Goal: Task Accomplishment & Management: Use online tool/utility

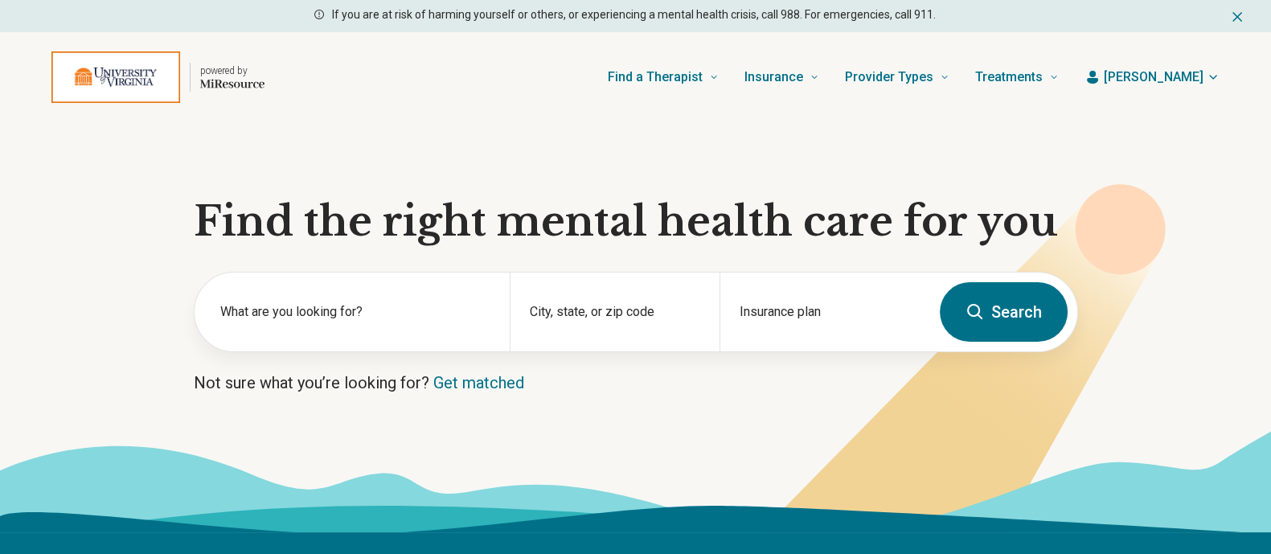
click at [1174, 74] on span "[PERSON_NAME]" at bounding box center [1154, 77] width 100 height 19
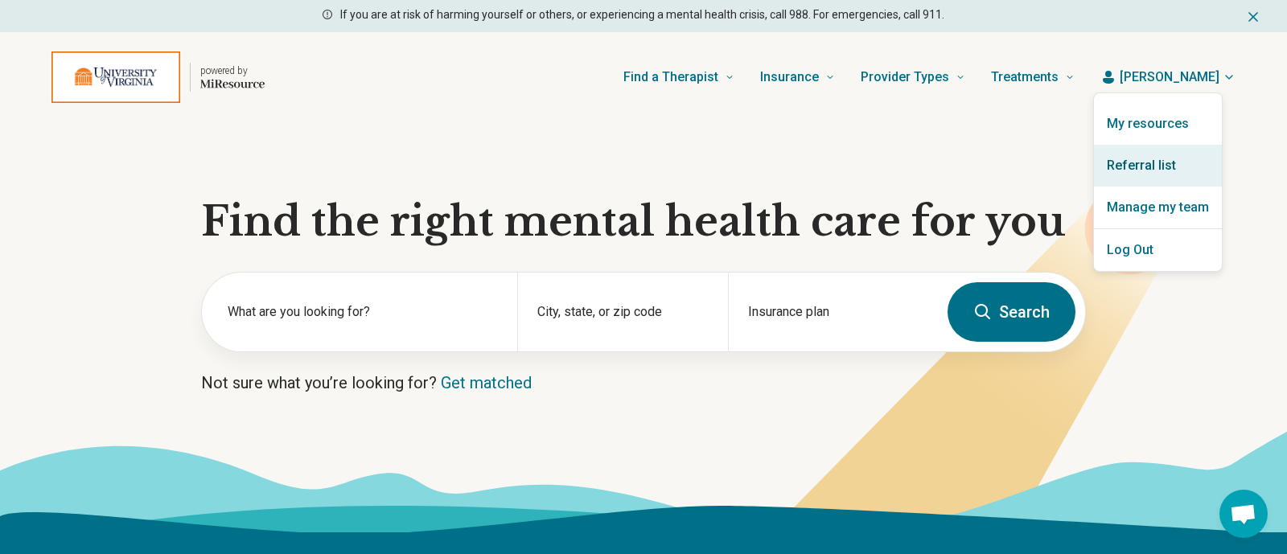
click at [1144, 171] on link "Referral list" at bounding box center [1158, 166] width 128 height 42
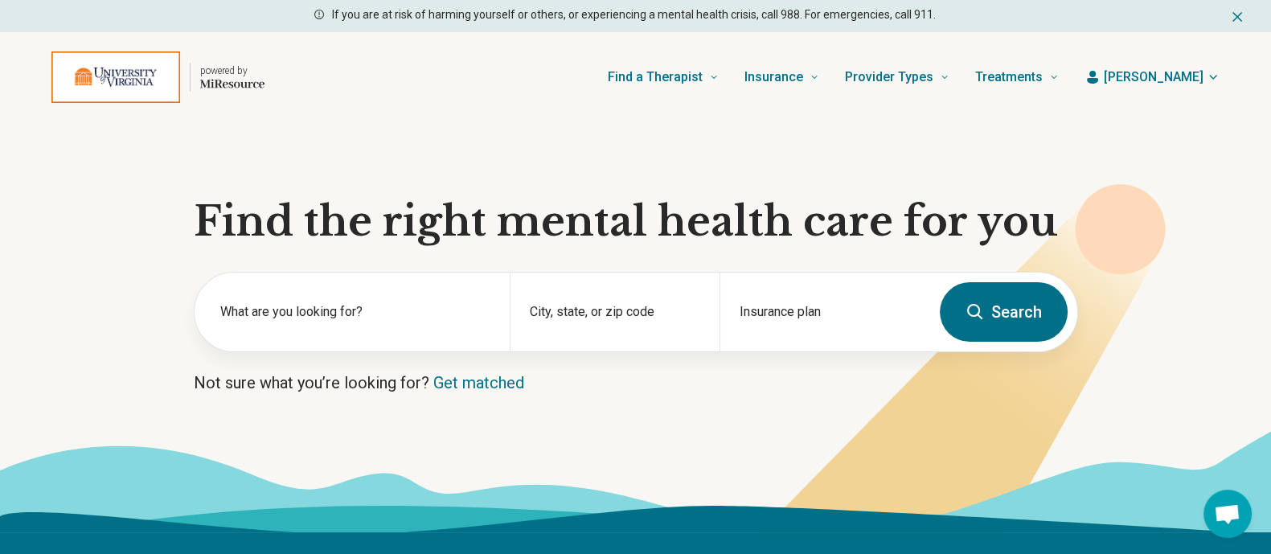
click at [1196, 74] on span "[PERSON_NAME]" at bounding box center [1154, 77] width 100 height 19
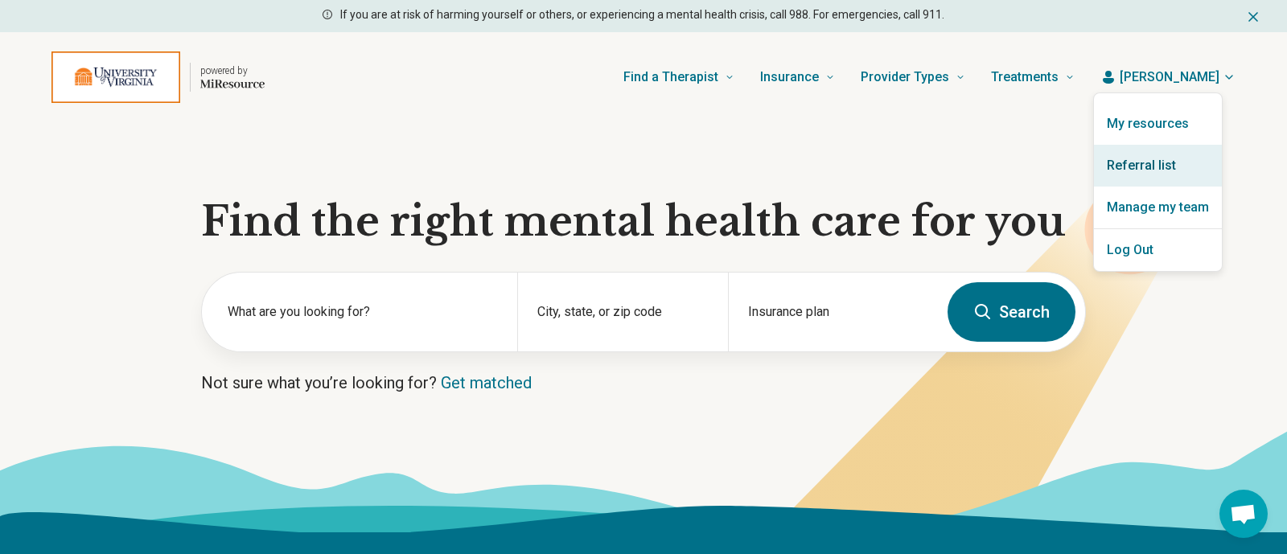
click at [1142, 164] on link "Referral list" at bounding box center [1158, 166] width 128 height 42
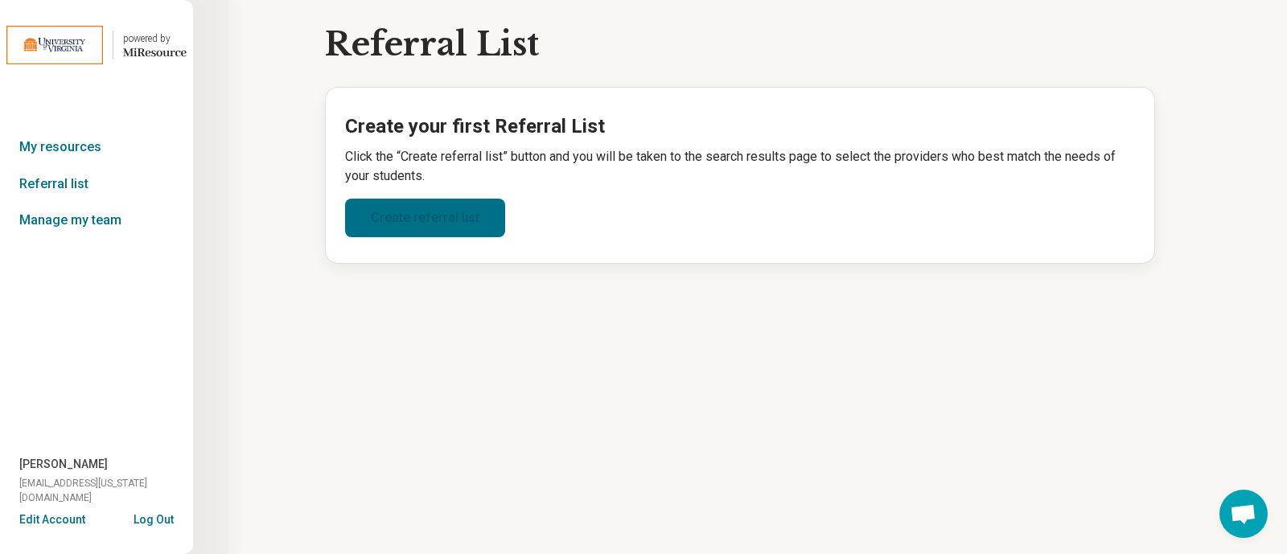
click at [414, 224] on link "Create referral list" at bounding box center [425, 218] width 160 height 39
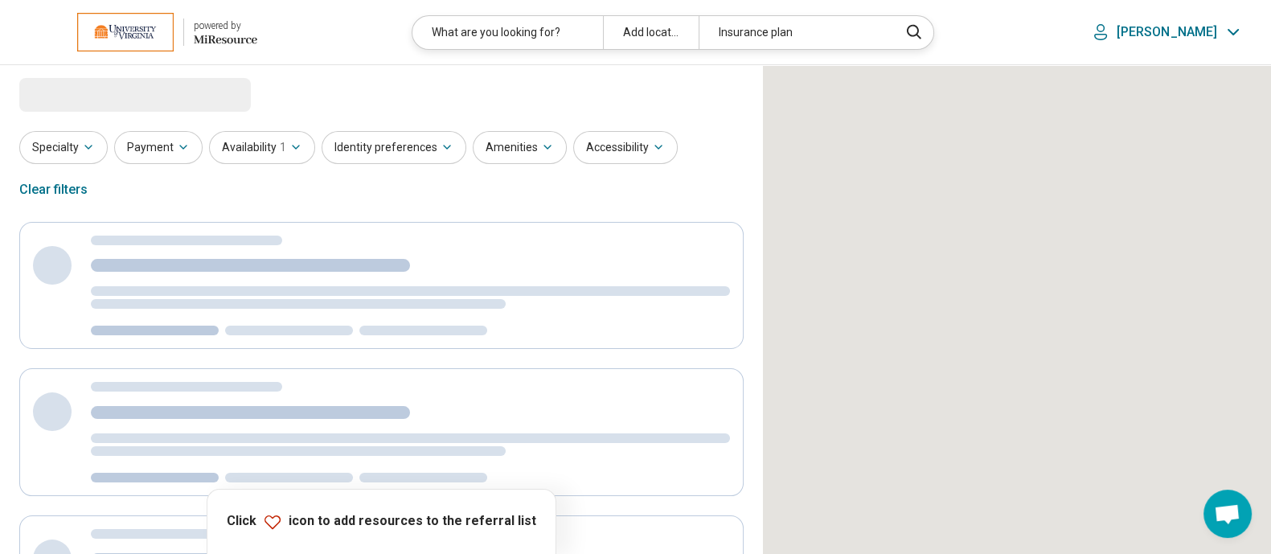
select select "***"
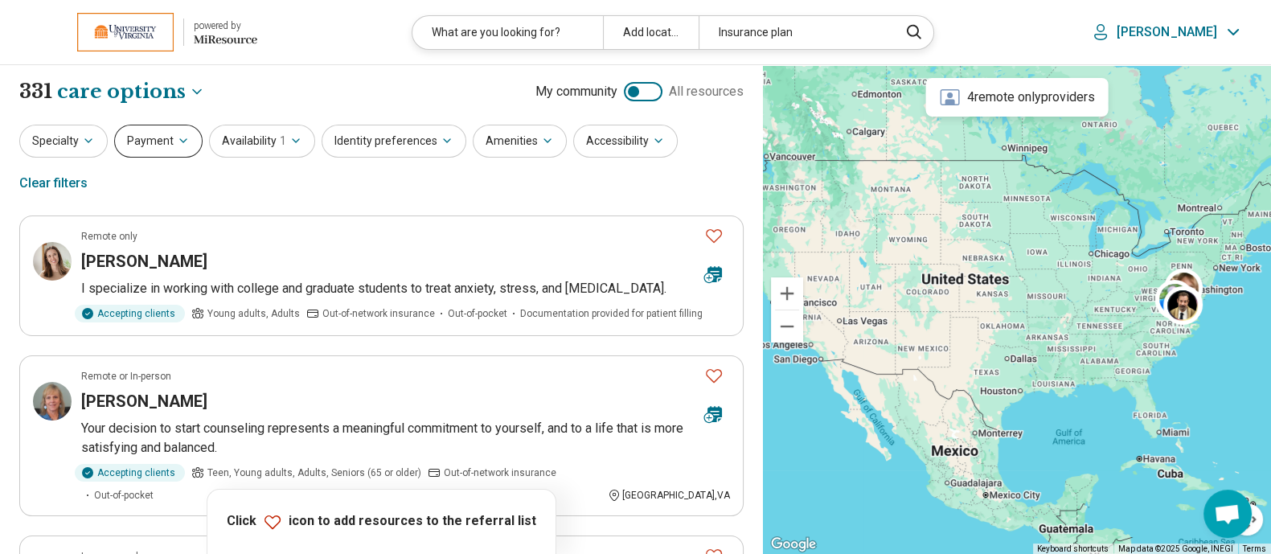
click at [177, 144] on icon "button" at bounding box center [183, 140] width 13 height 13
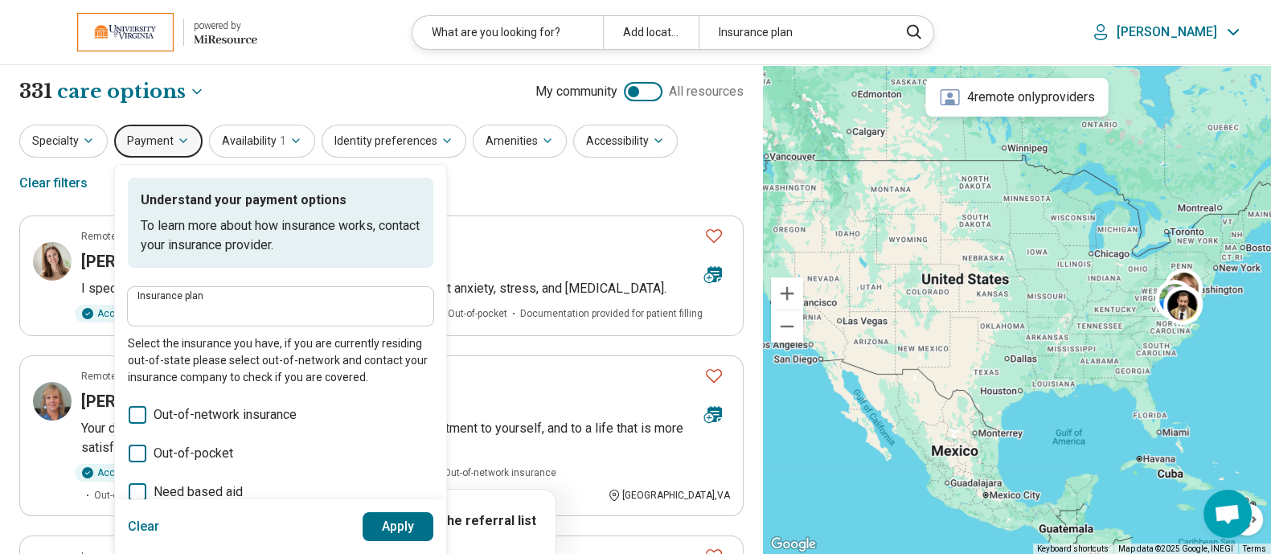
click at [197, 301] on label "Insurance plan" at bounding box center [280, 296] width 286 height 10
click at [197, 302] on input "Insurance plan" at bounding box center [280, 311] width 286 height 19
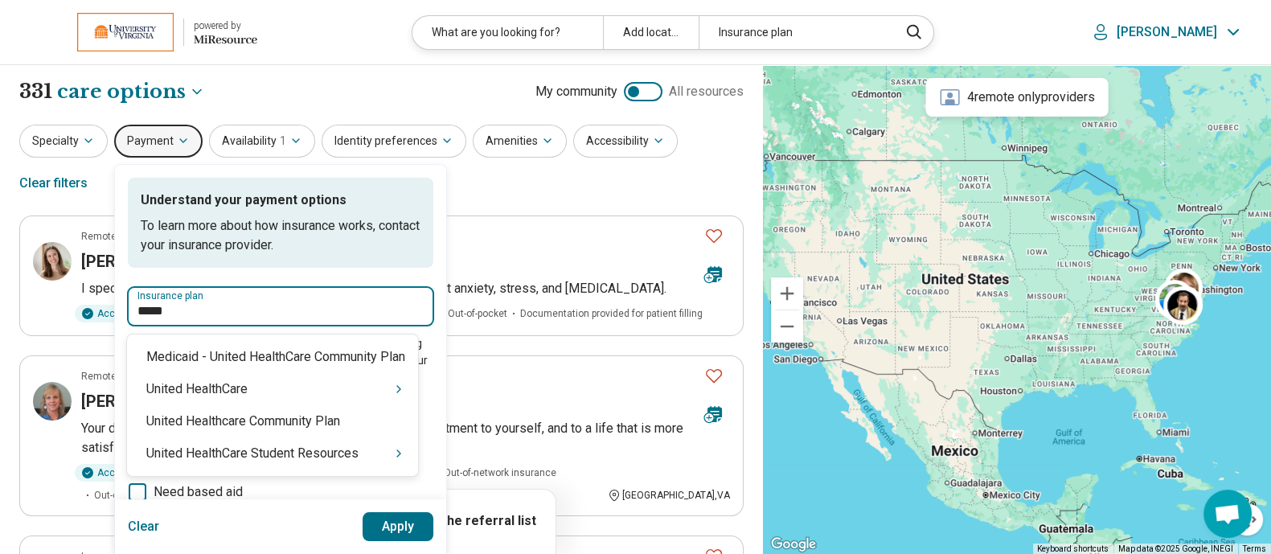
type input "******"
click at [401, 456] on icon "Suggestions" at bounding box center [398, 453] width 13 height 13
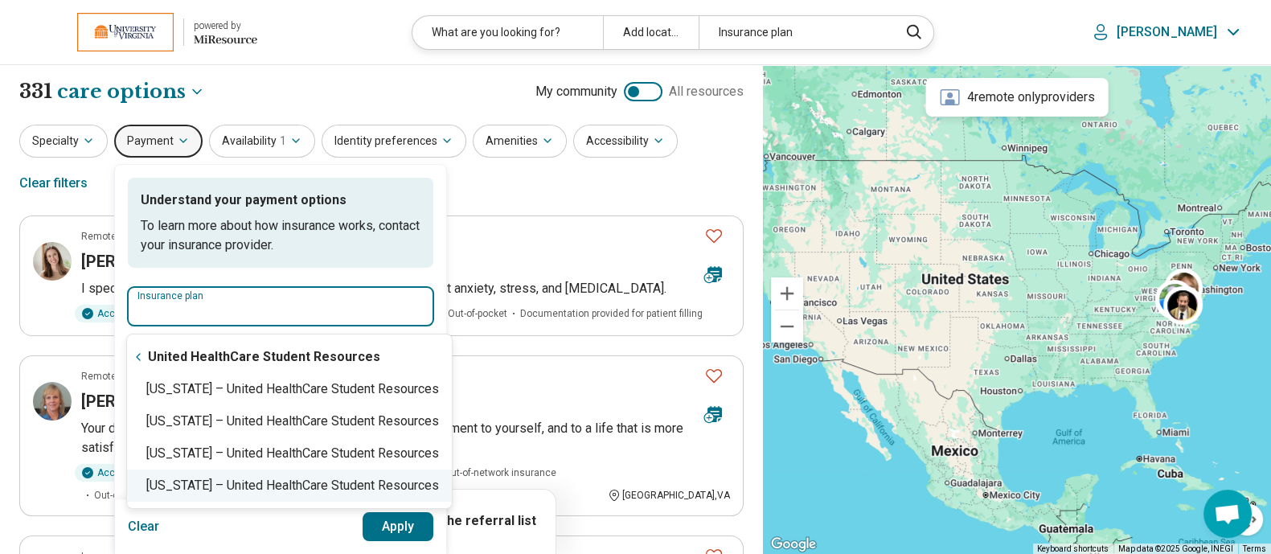
click at [402, 488] on div "[US_STATE] – United HealthCare Student Resources" at bounding box center [289, 486] width 325 height 32
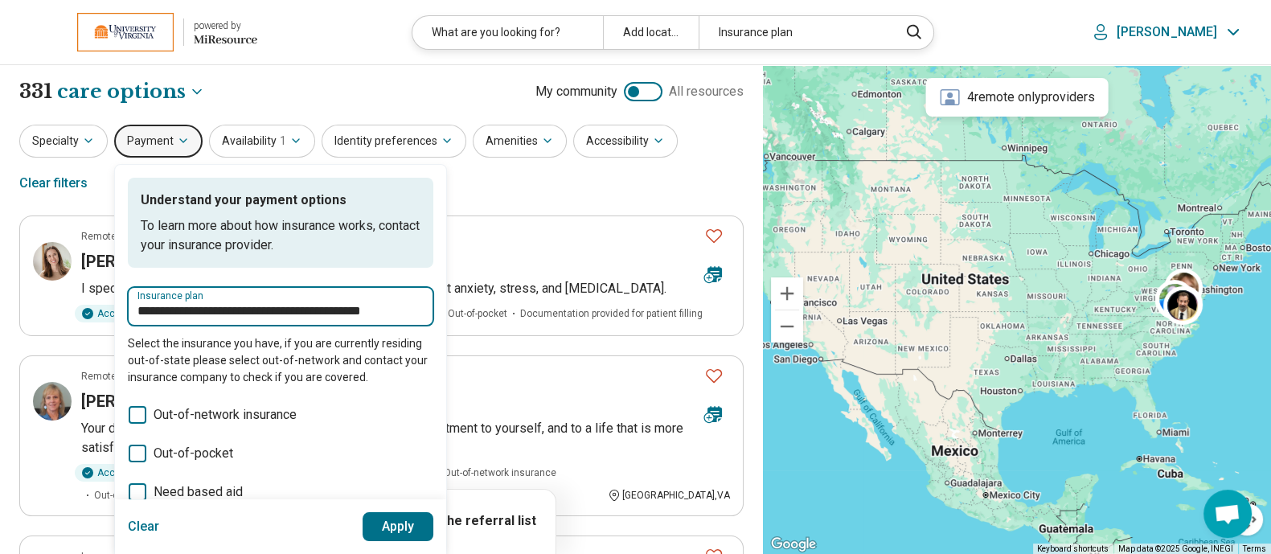
type input "**********"
click at [393, 529] on button "Apply" at bounding box center [399, 526] width 72 height 29
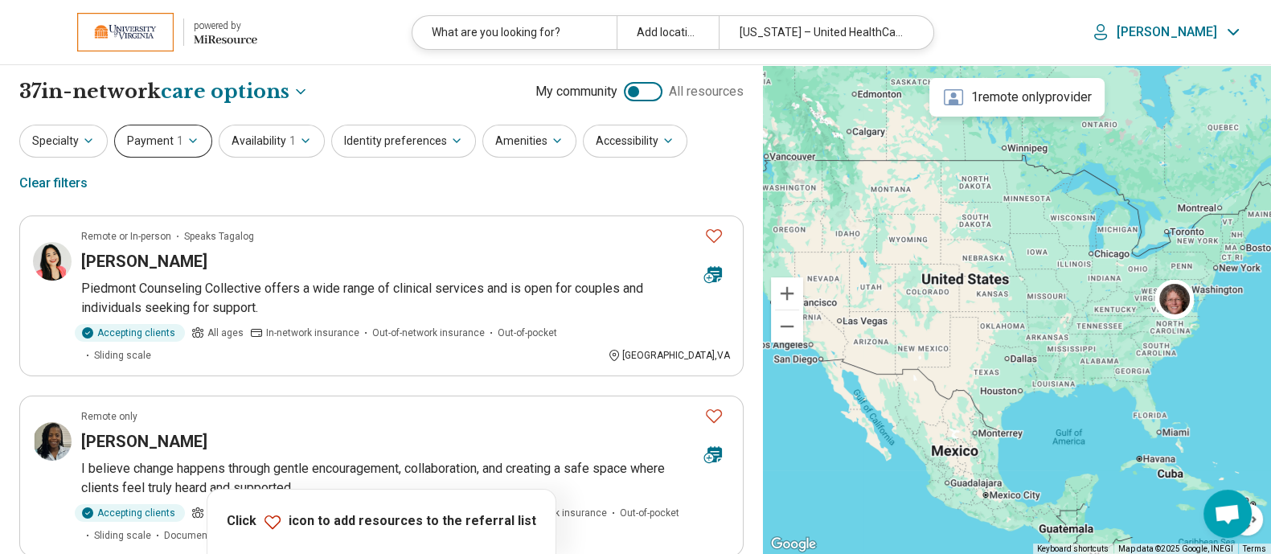
click at [187, 134] on icon "button" at bounding box center [193, 140] width 13 height 13
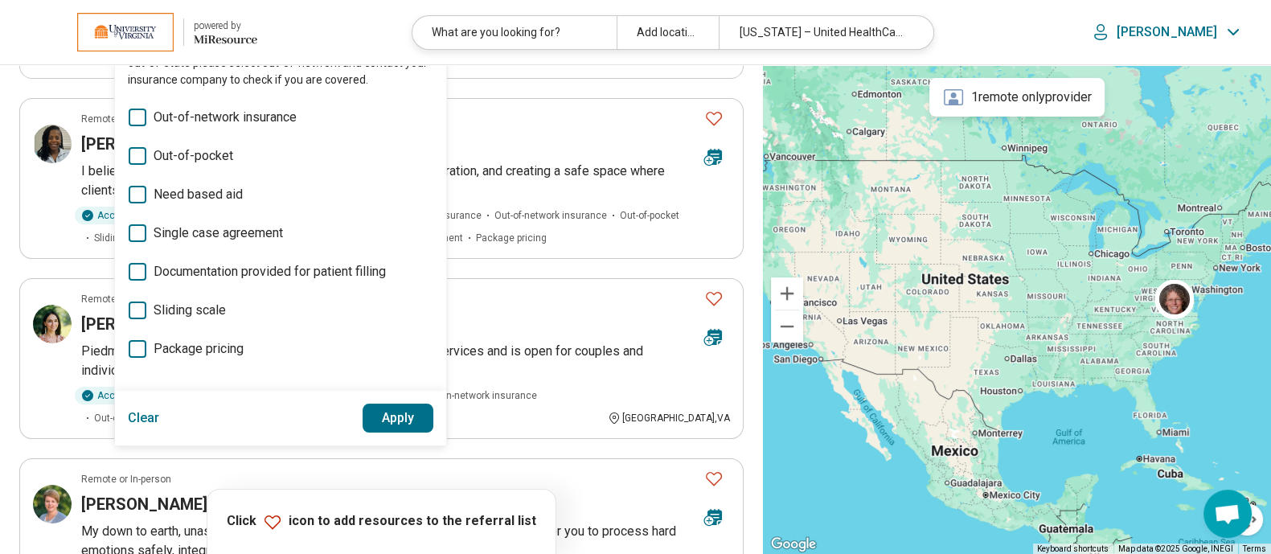
scroll to position [277, 0]
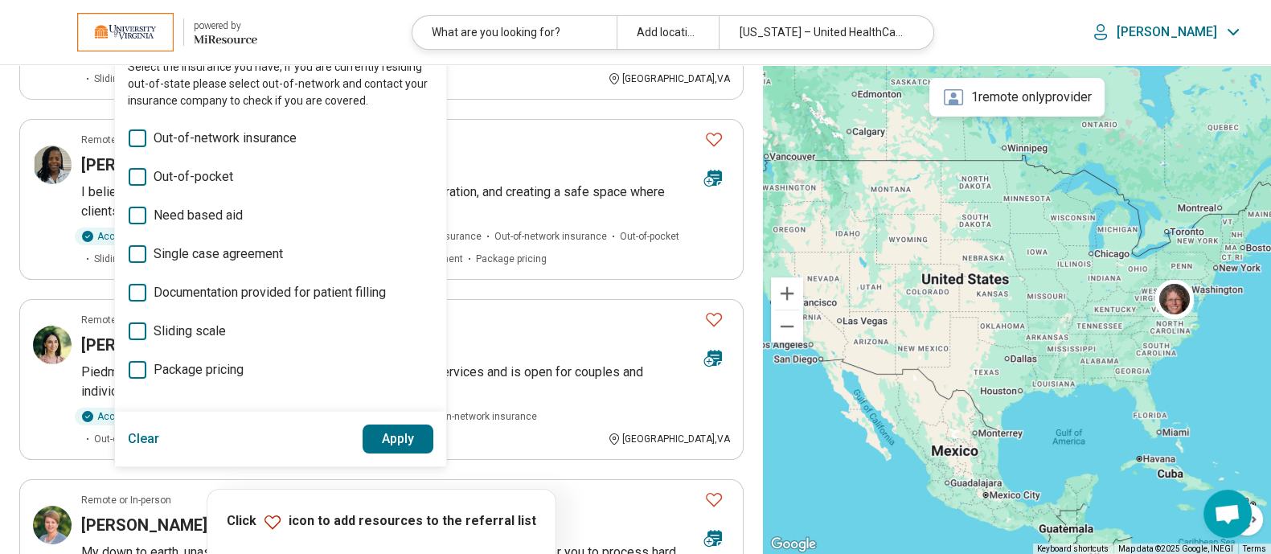
click at [133, 431] on button "Clear" at bounding box center [144, 439] width 32 height 29
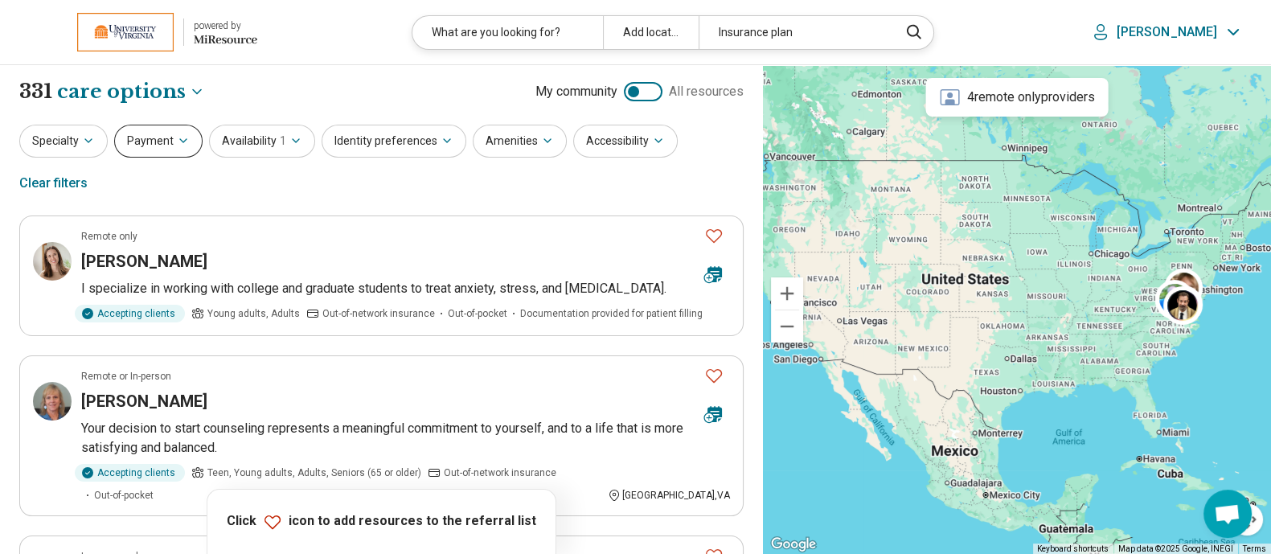
click at [180, 133] on button "Payment" at bounding box center [158, 141] width 88 height 33
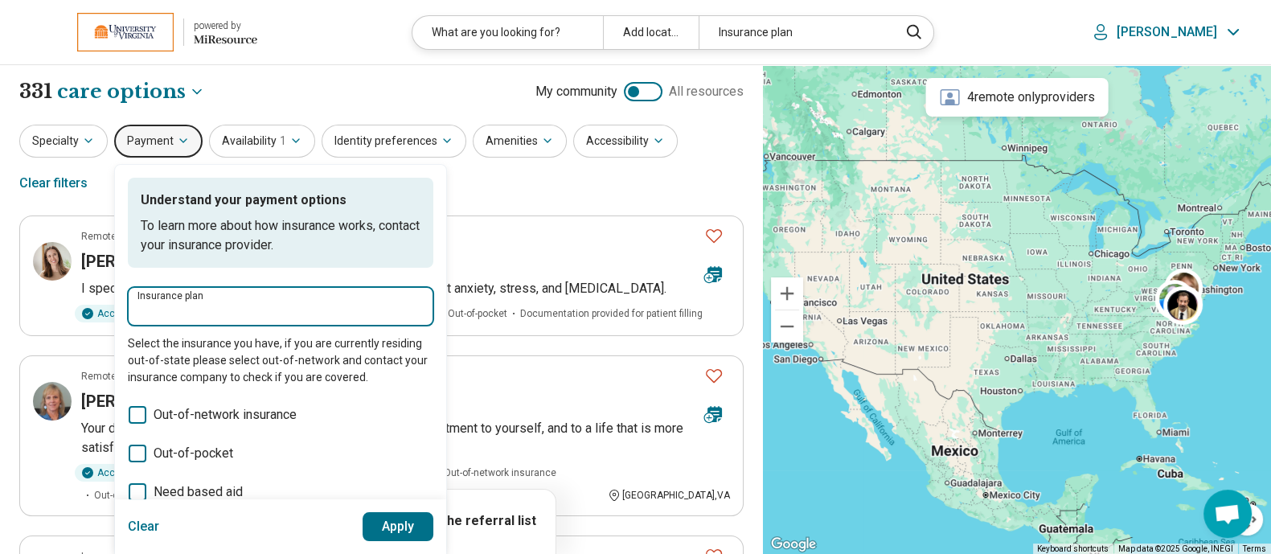
click at [213, 311] on input "Insurance plan" at bounding box center [280, 311] width 286 height 19
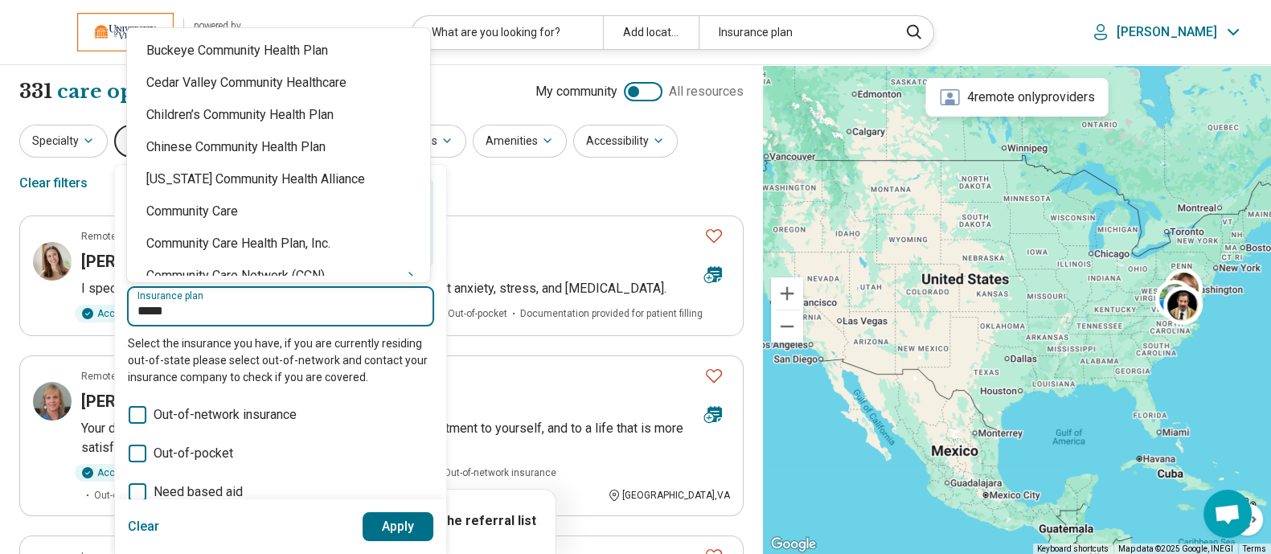
type input "******"
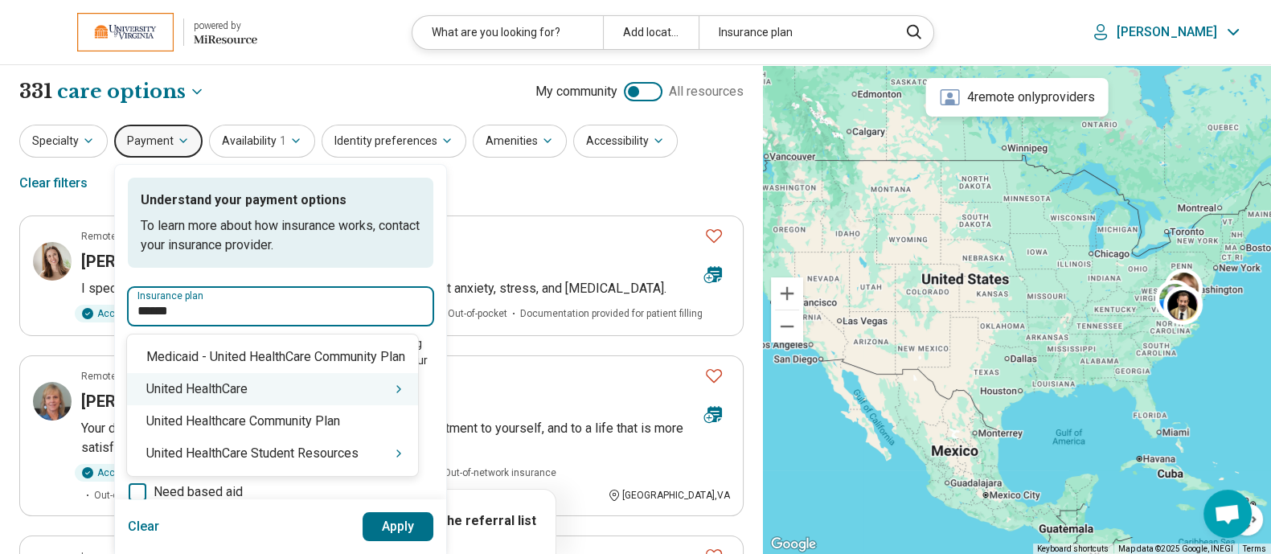
click at [378, 388] on div "United HealthCare" at bounding box center [272, 389] width 291 height 32
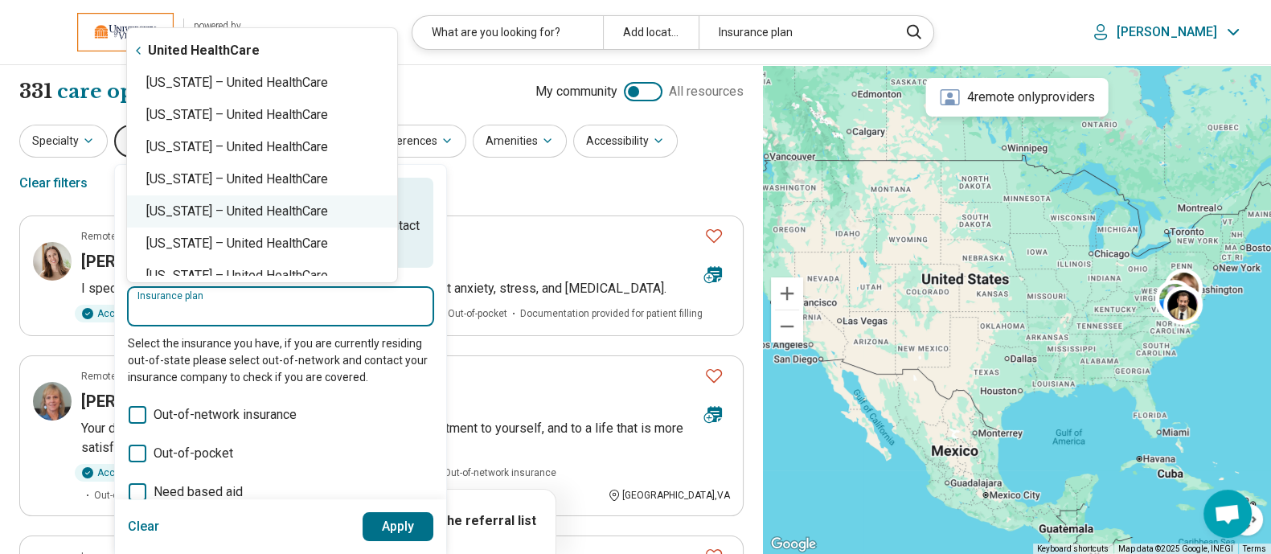
scroll to position [401, 0]
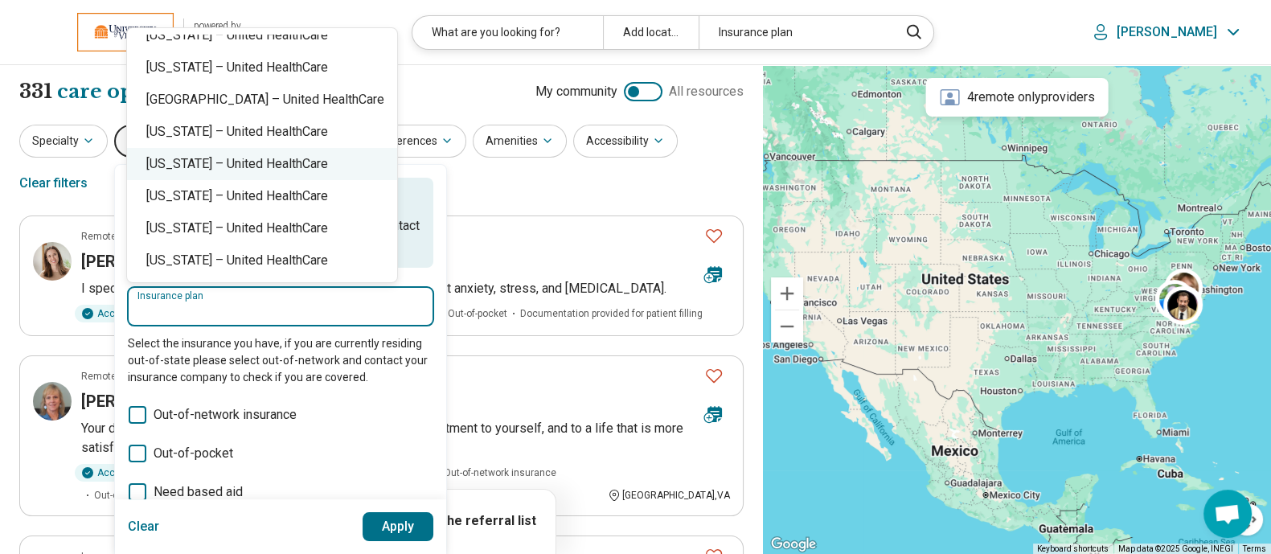
click at [233, 162] on div "[US_STATE] – United HealthCare" at bounding box center [262, 164] width 270 height 32
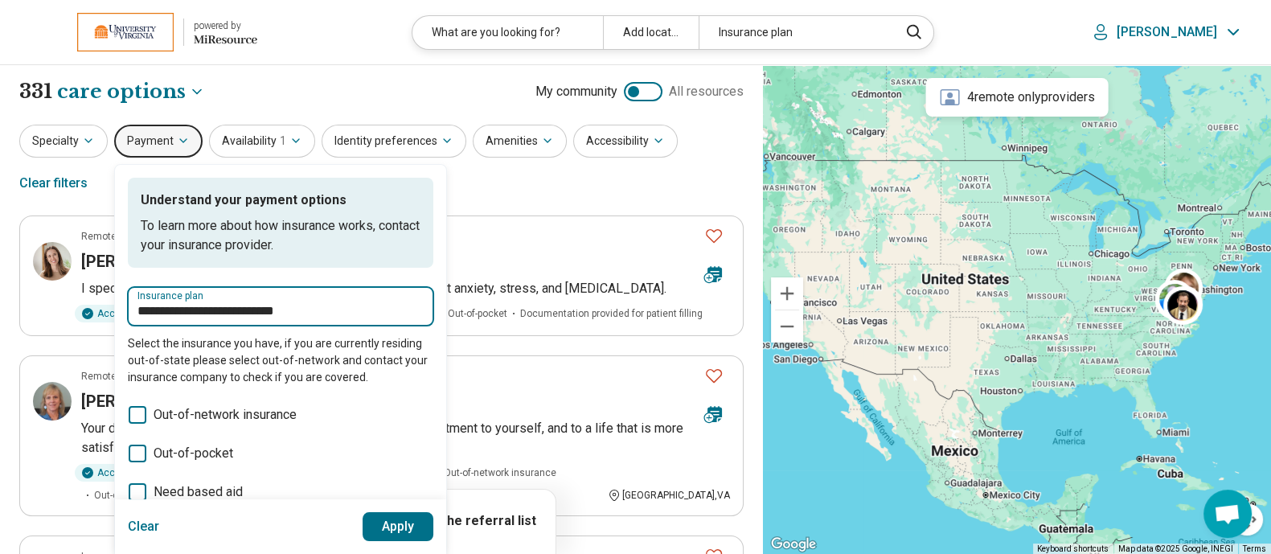
type input "**********"
click at [394, 523] on button "Apply" at bounding box center [399, 526] width 72 height 29
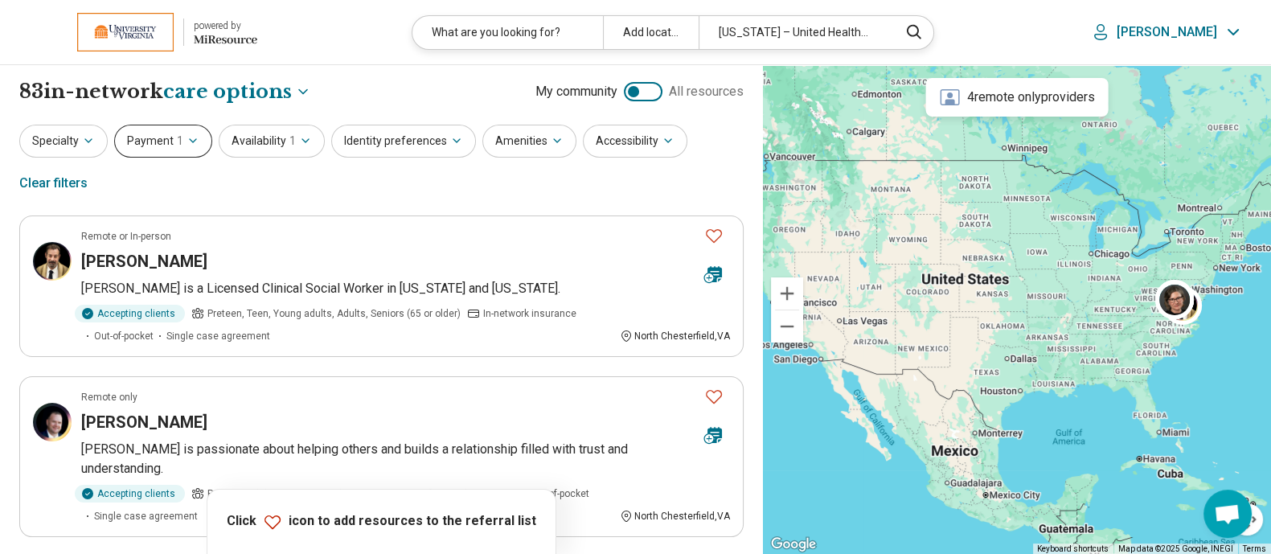
click at [187, 135] on icon "button" at bounding box center [193, 140] width 13 height 13
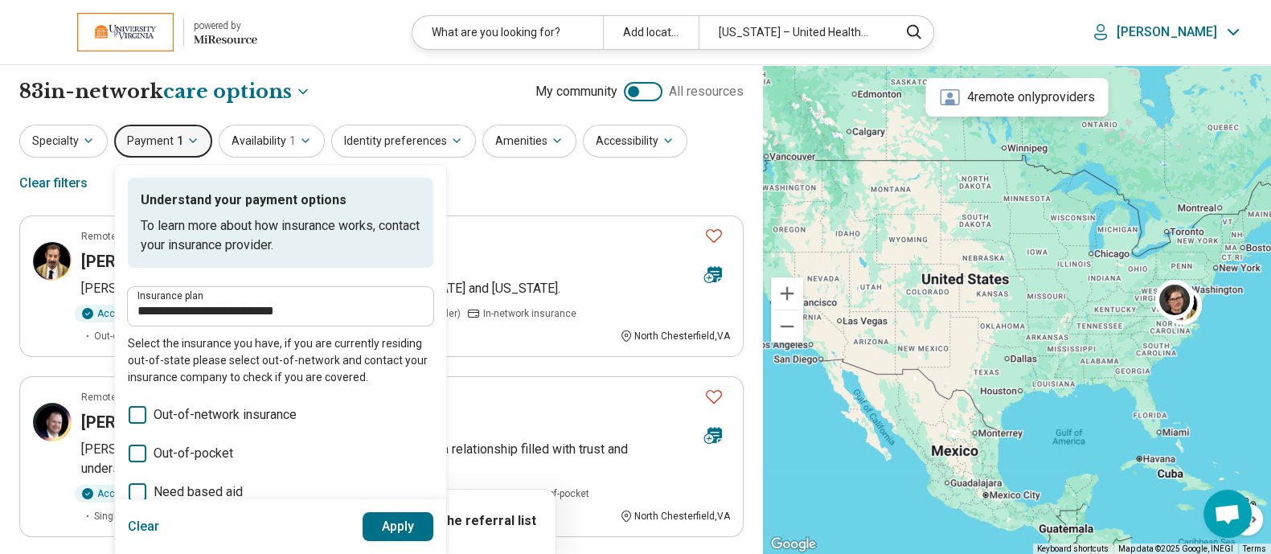
click at [140, 535] on button "Clear" at bounding box center [144, 526] width 32 height 29
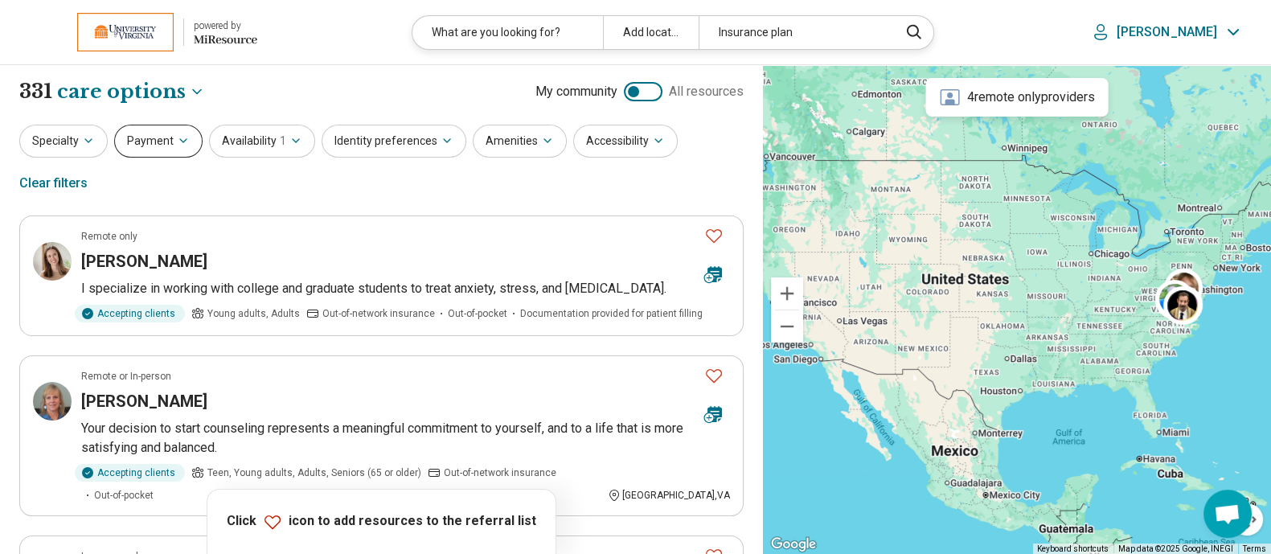
click at [177, 145] on icon "button" at bounding box center [183, 140] width 13 height 13
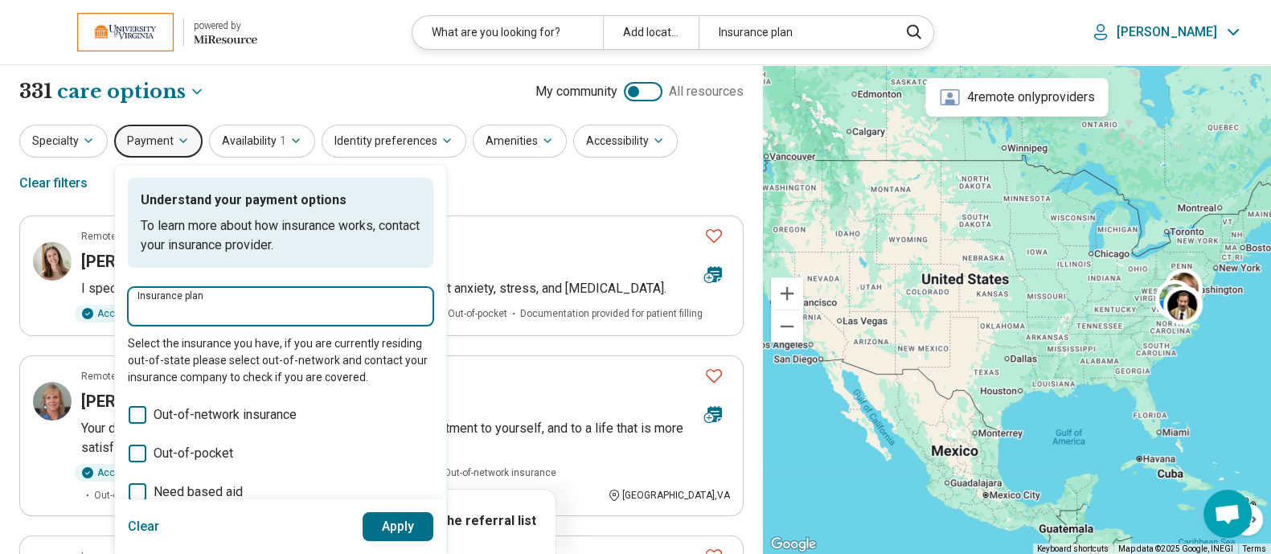
click at [199, 317] on input "Insurance plan" at bounding box center [280, 311] width 286 height 19
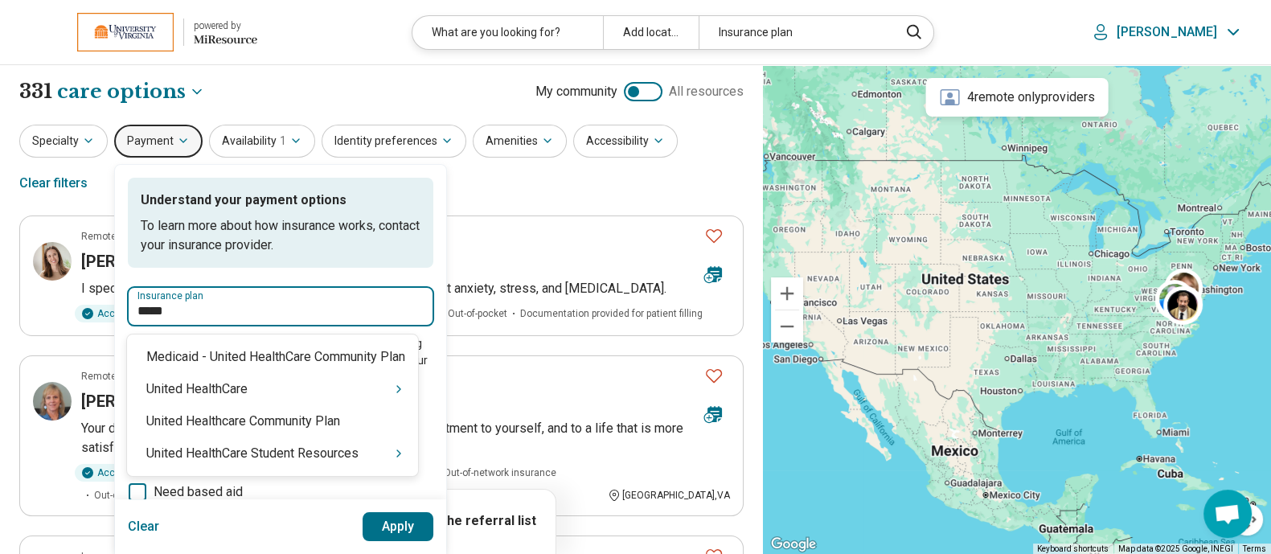
type input "******"
click at [271, 451] on div "United HealthCare Student Resources" at bounding box center [272, 453] width 291 height 32
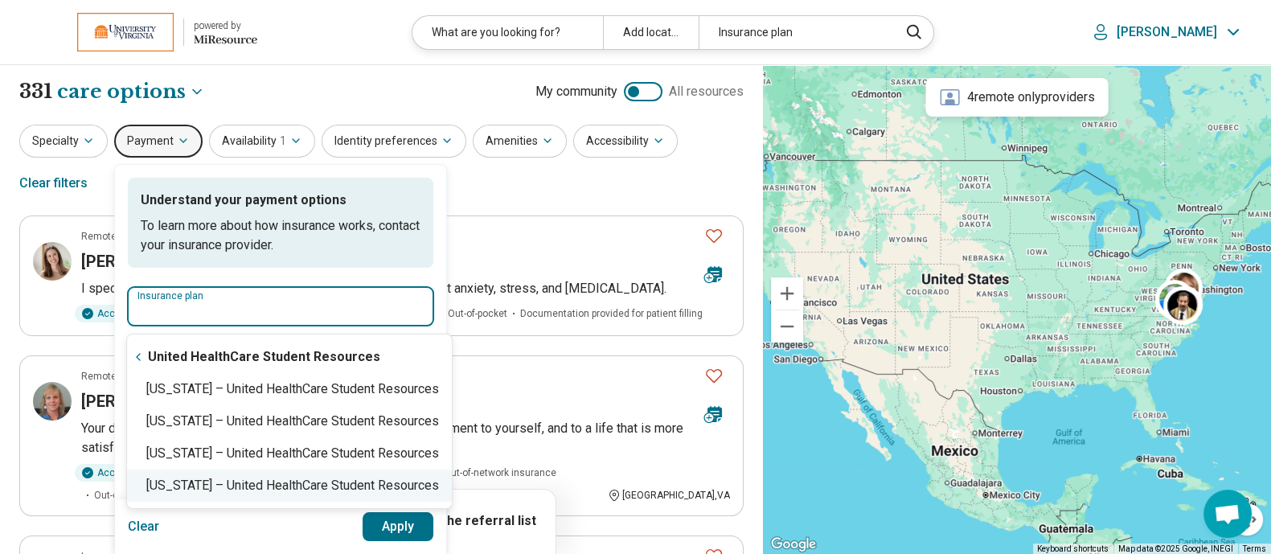
click at [261, 486] on div "[US_STATE] – United HealthCare Student Resources" at bounding box center [289, 486] width 325 height 32
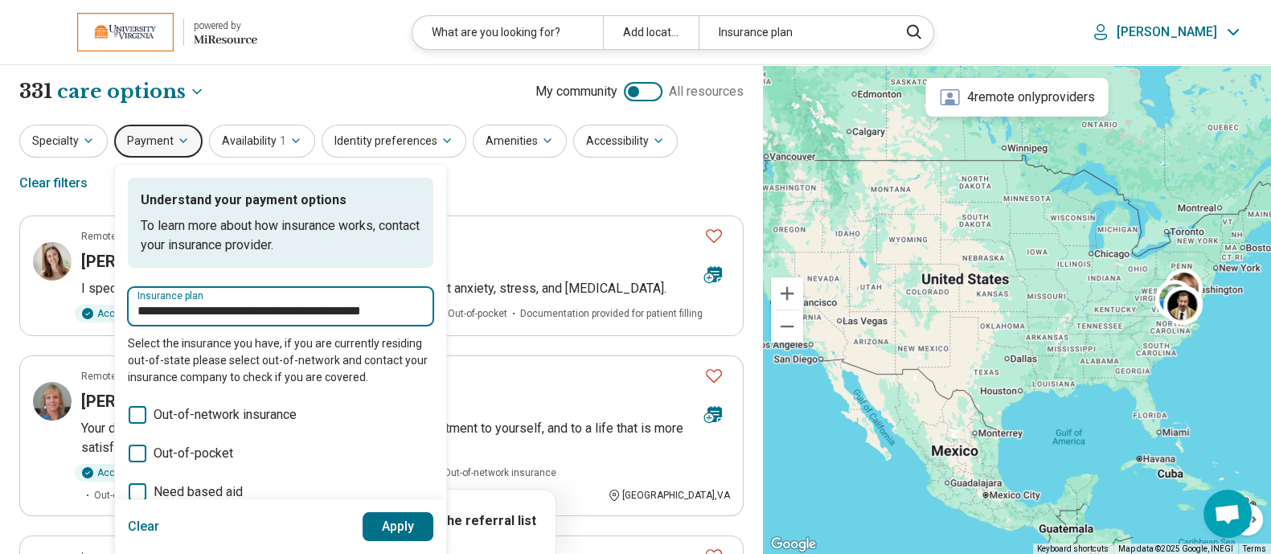
type input "**********"
click at [384, 528] on button "Apply" at bounding box center [399, 526] width 72 height 29
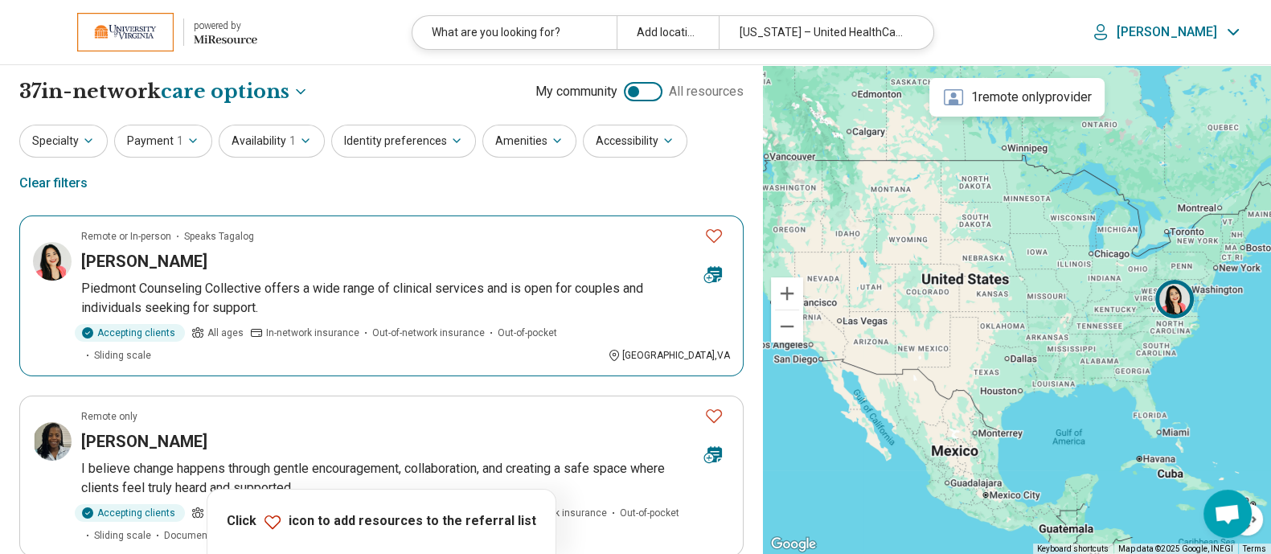
click at [711, 235] on icon "Favorite" at bounding box center [713, 235] width 19 height 19
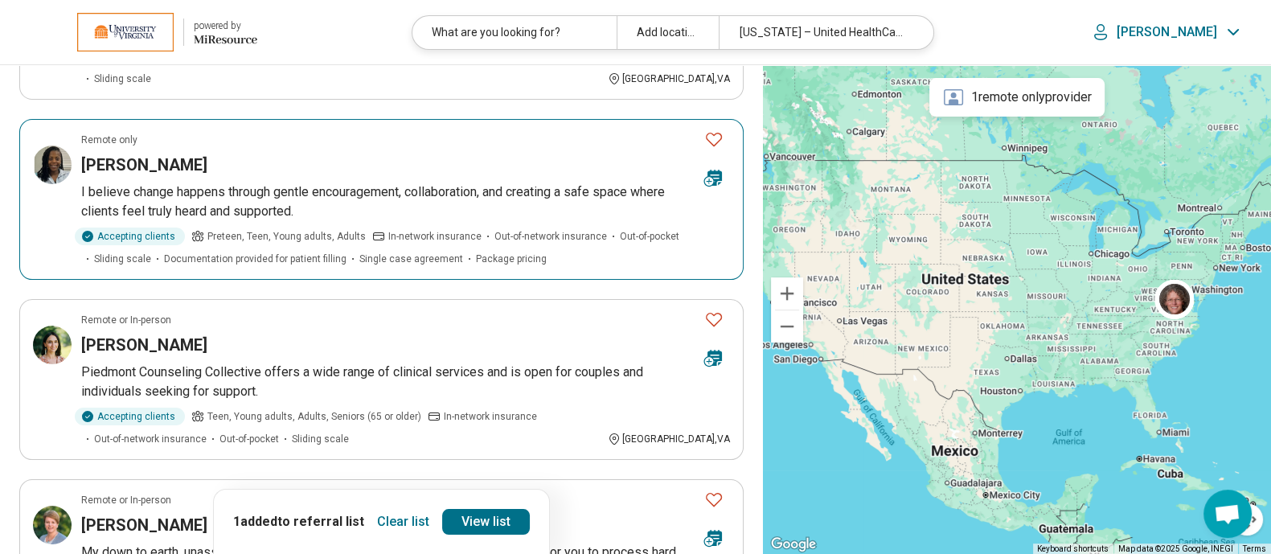
scroll to position [277, 0]
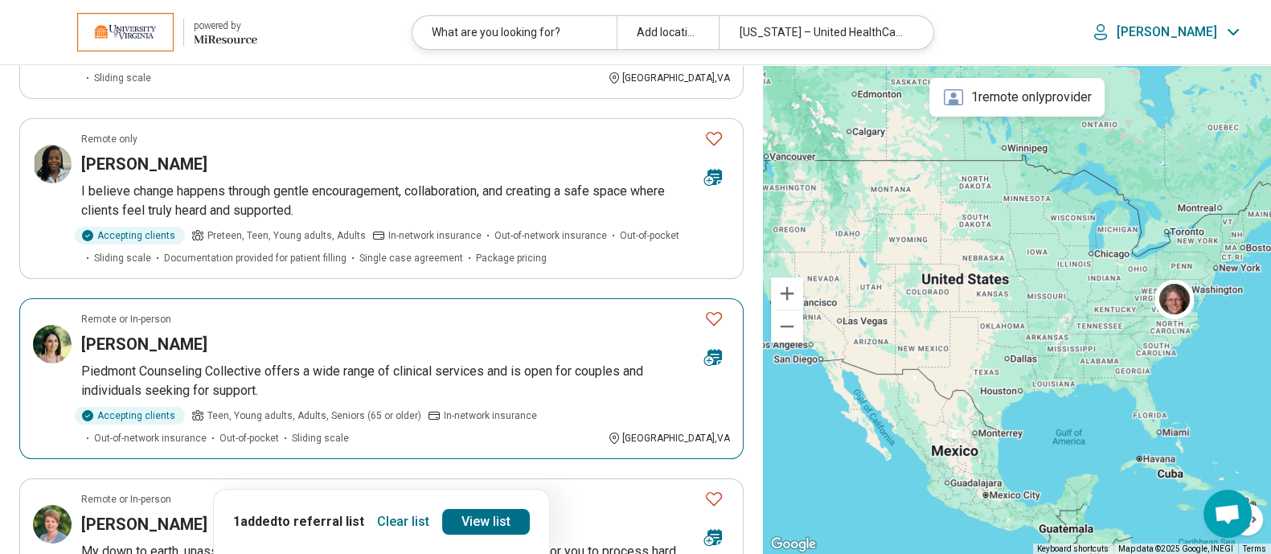
click at [716, 309] on icon "Favorite" at bounding box center [713, 318] width 19 height 19
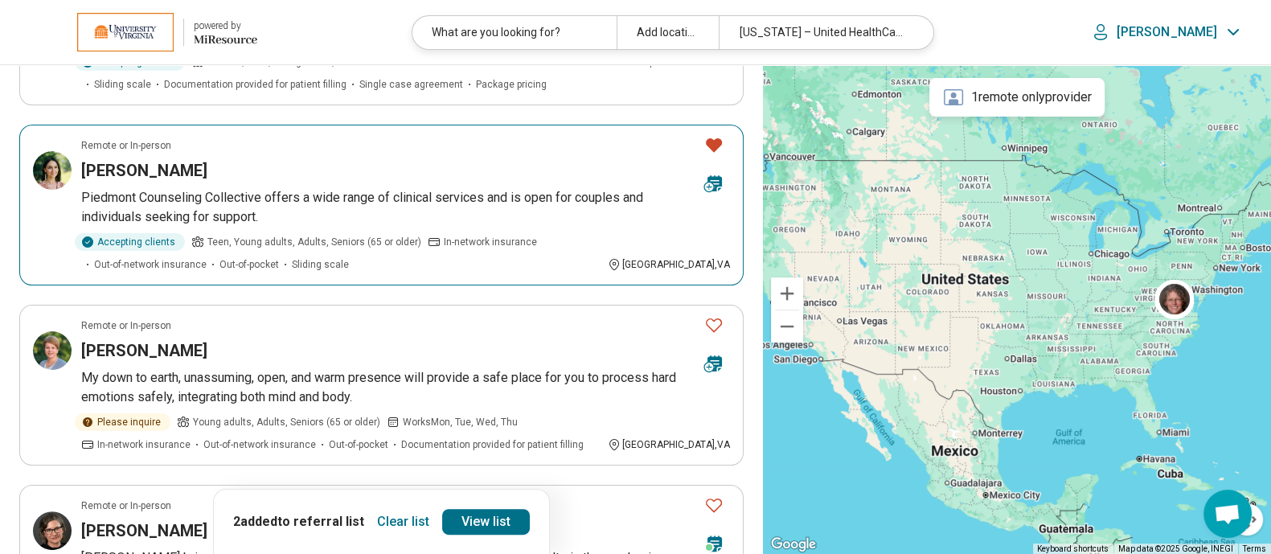
scroll to position [468, 0]
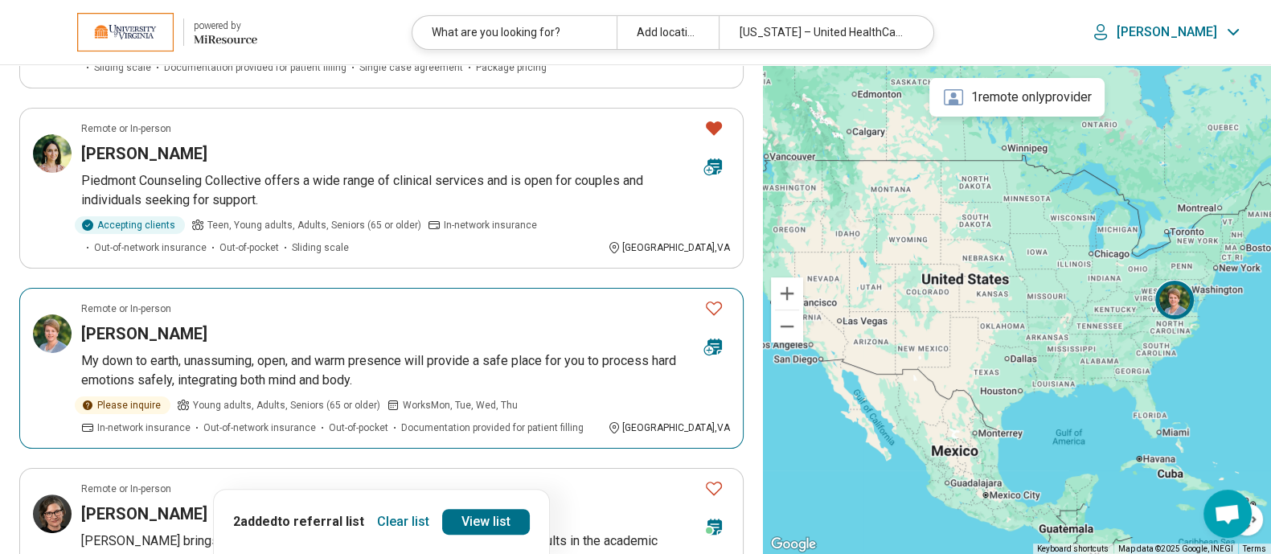
click at [714, 292] on button "Favorite" at bounding box center [714, 308] width 32 height 33
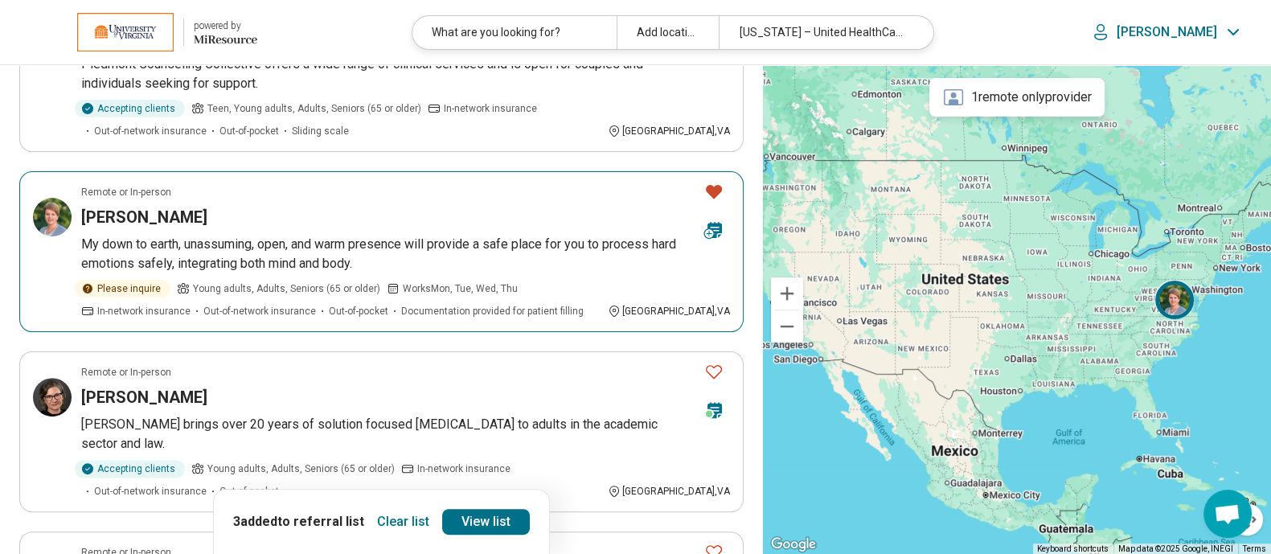
scroll to position [590, 0]
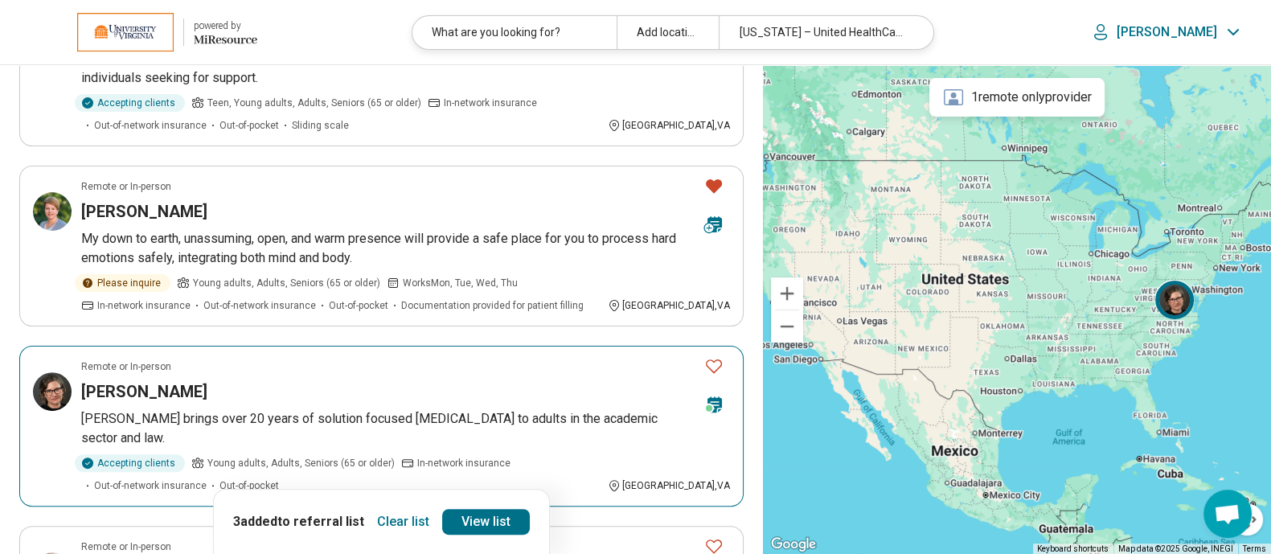
click at [715, 356] on icon "Favorite" at bounding box center [713, 365] width 19 height 19
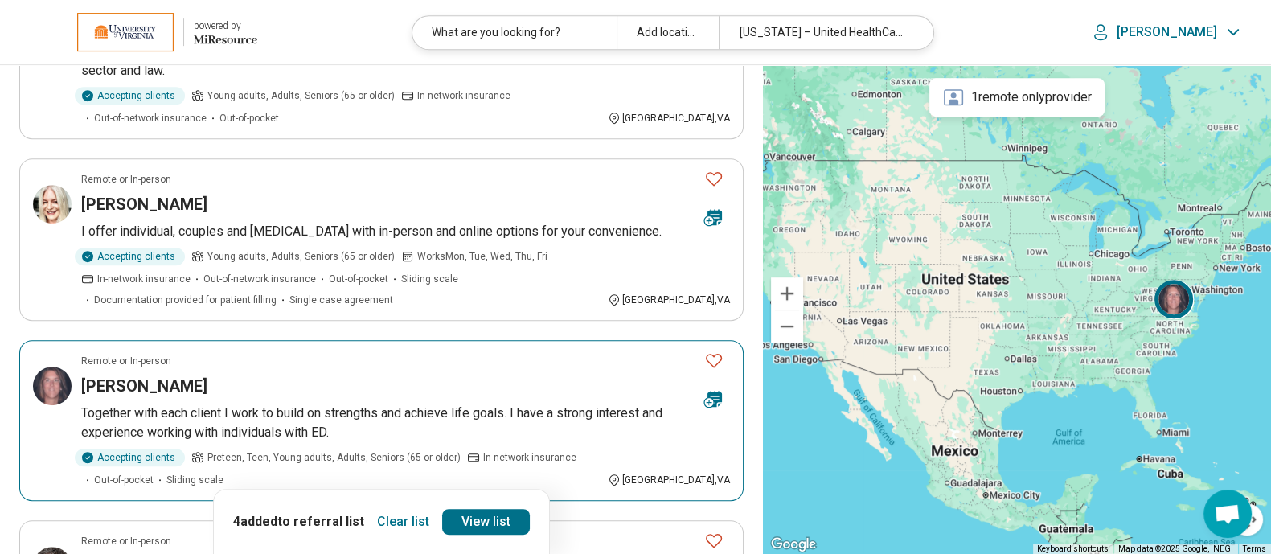
scroll to position [958, 0]
click at [708, 350] on icon "Favorite" at bounding box center [713, 359] width 19 height 19
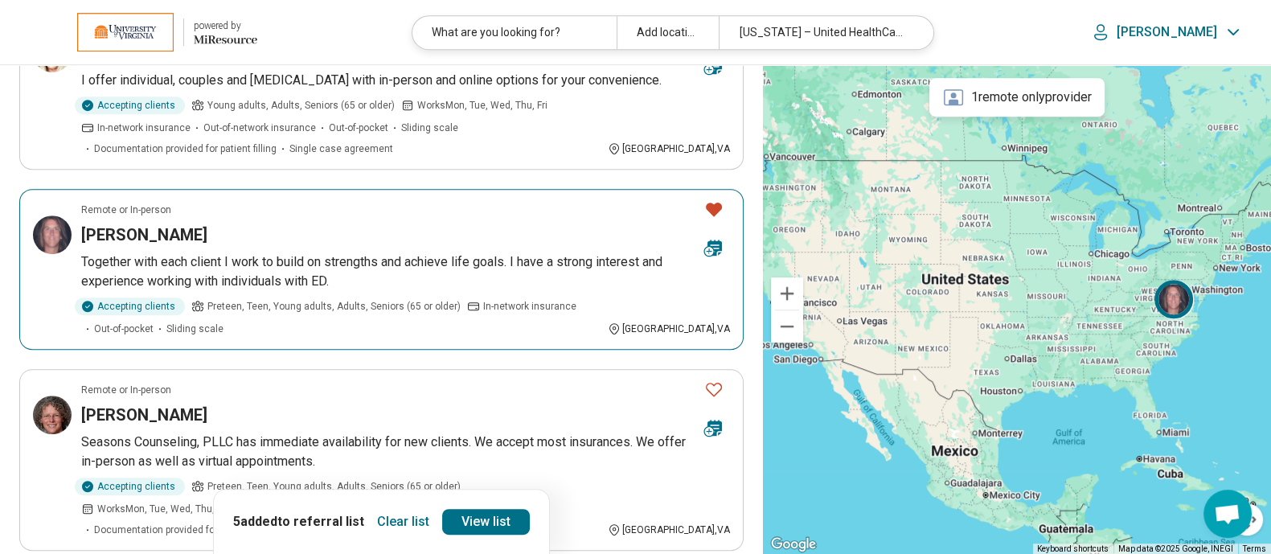
scroll to position [1117, 0]
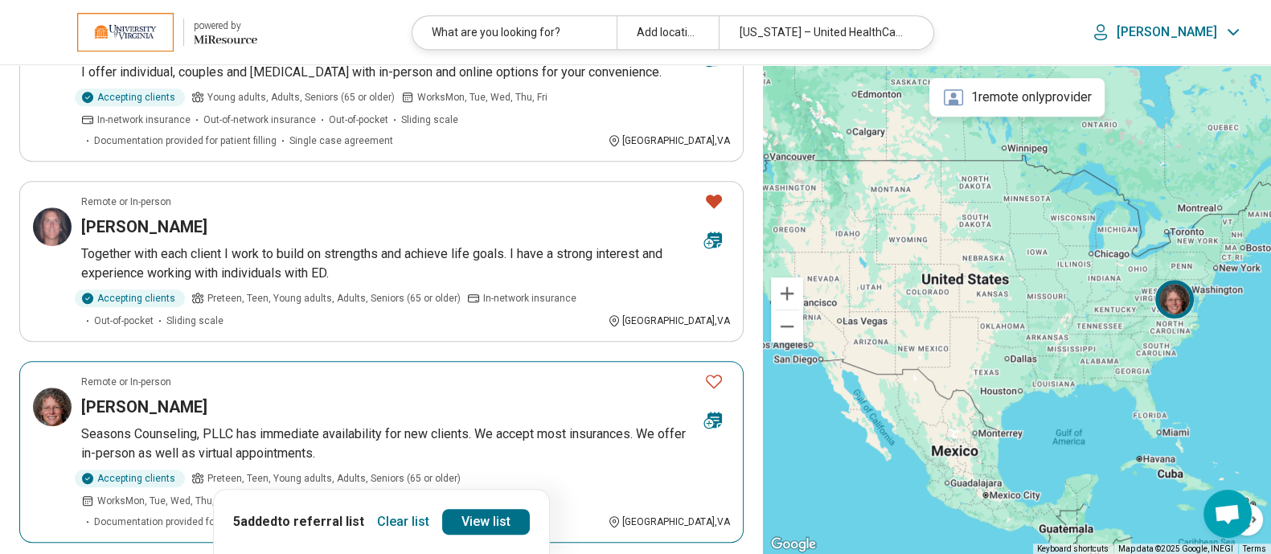
click at [714, 371] on icon "Favorite" at bounding box center [713, 380] width 19 height 19
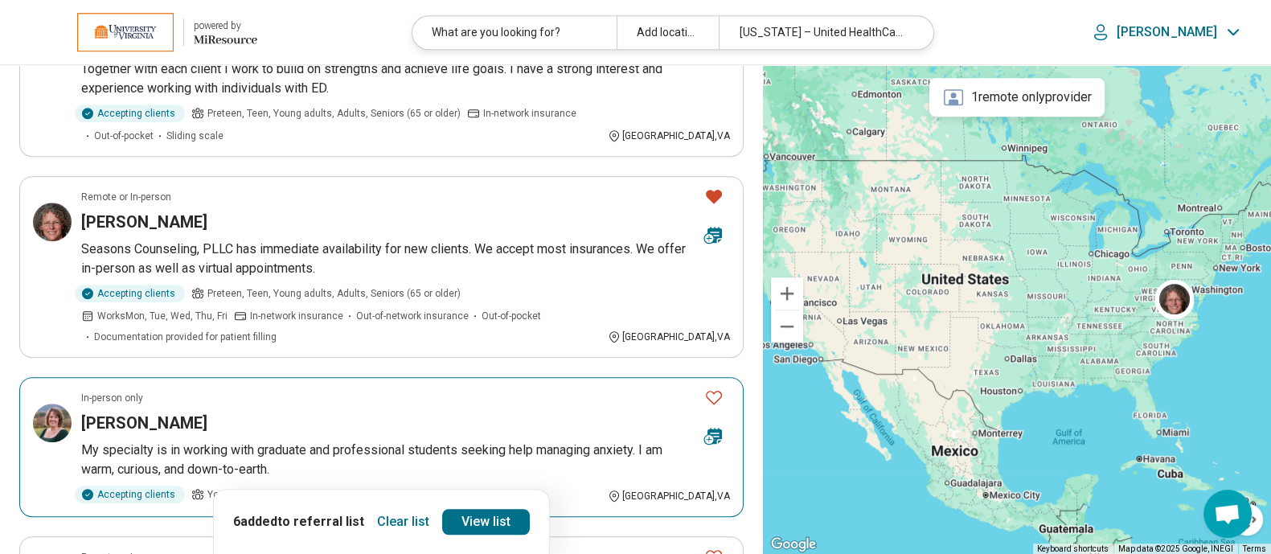
scroll to position [1303, 0]
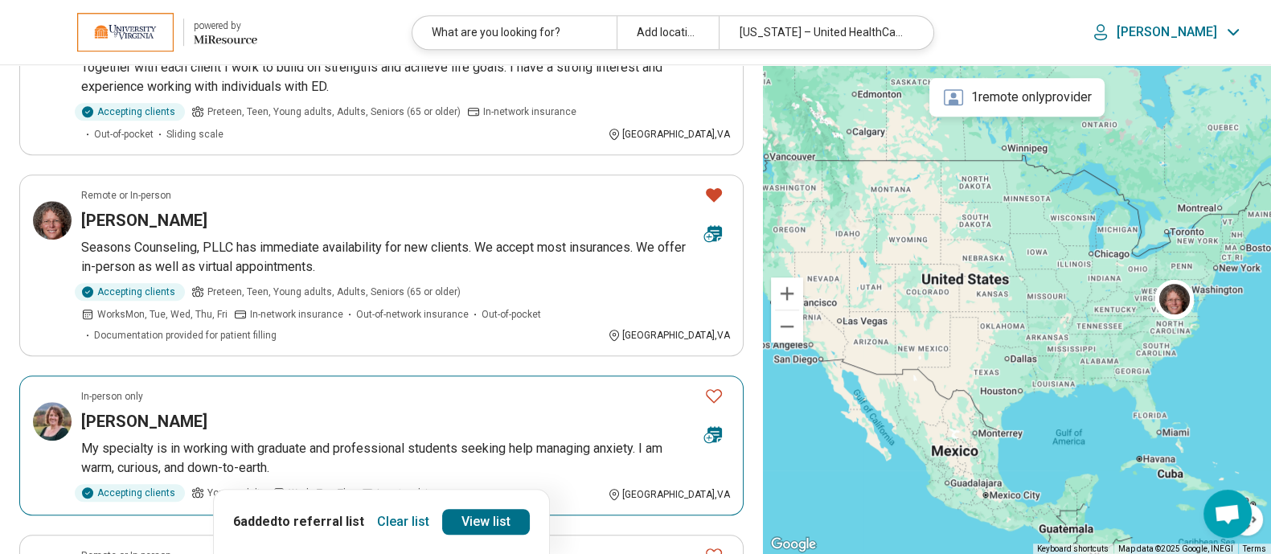
click at [713, 389] on icon "Favorite" at bounding box center [714, 396] width 16 height 14
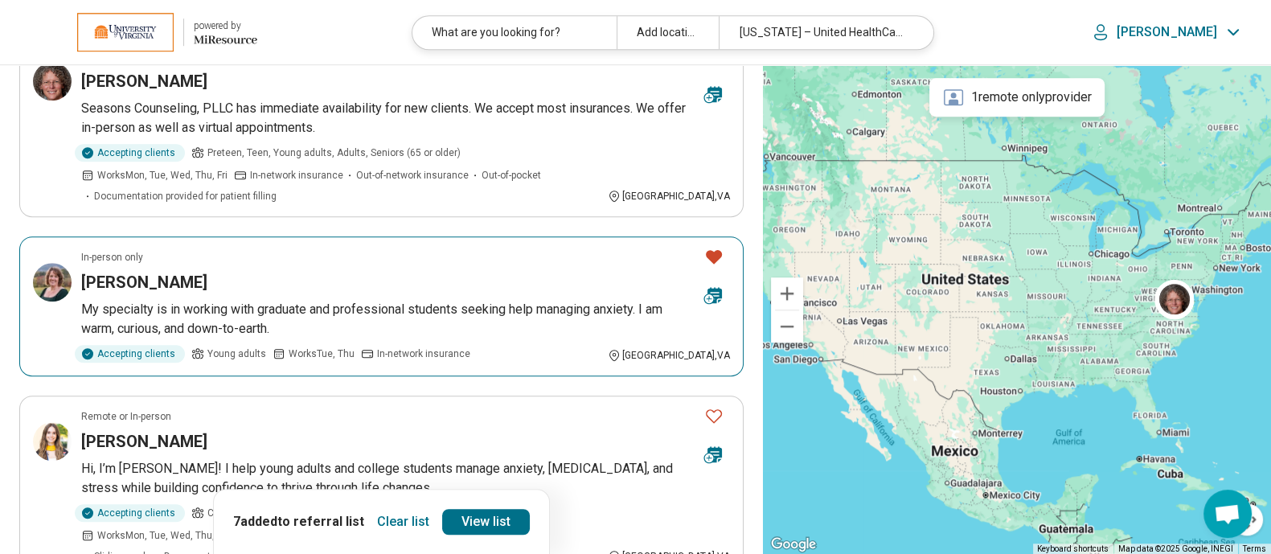
scroll to position [1456, 0]
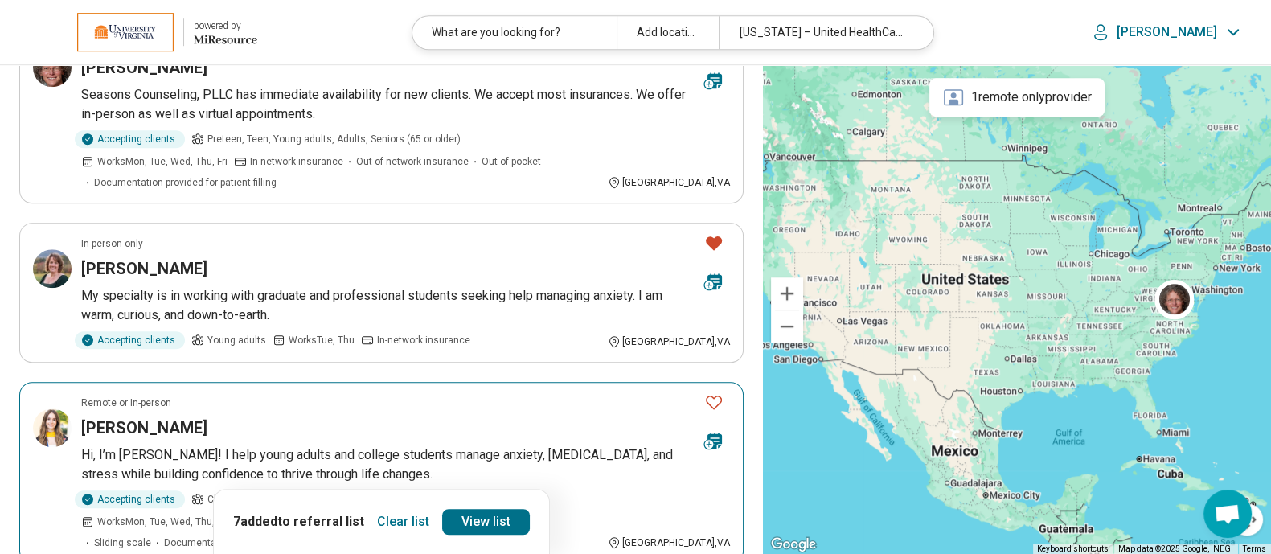
click at [708, 392] on icon "Favorite" at bounding box center [713, 401] width 19 height 19
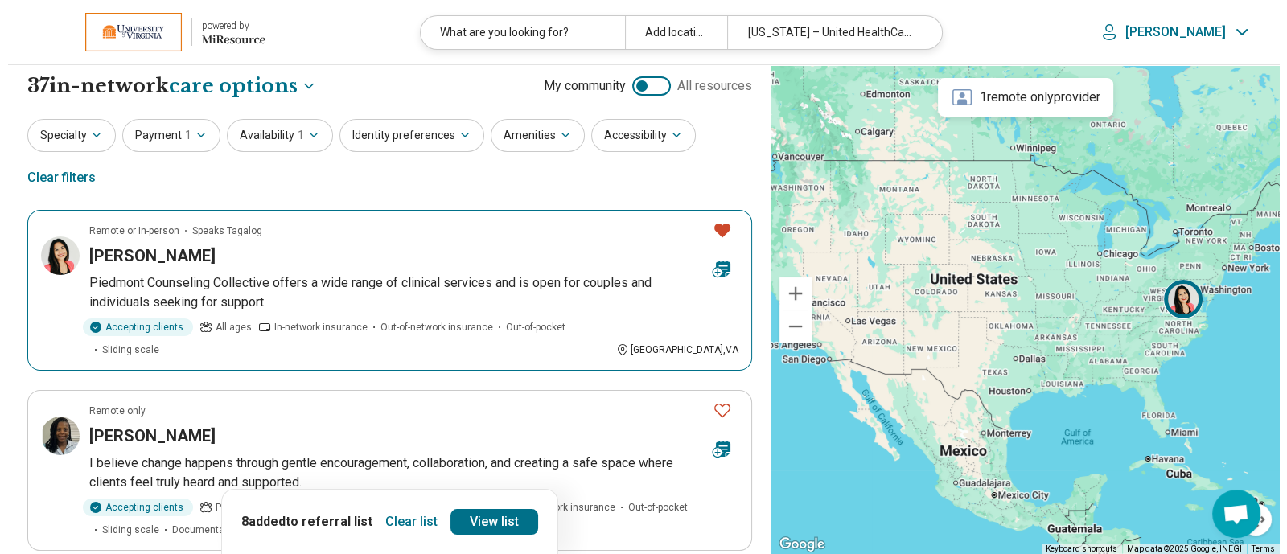
scroll to position [0, 0]
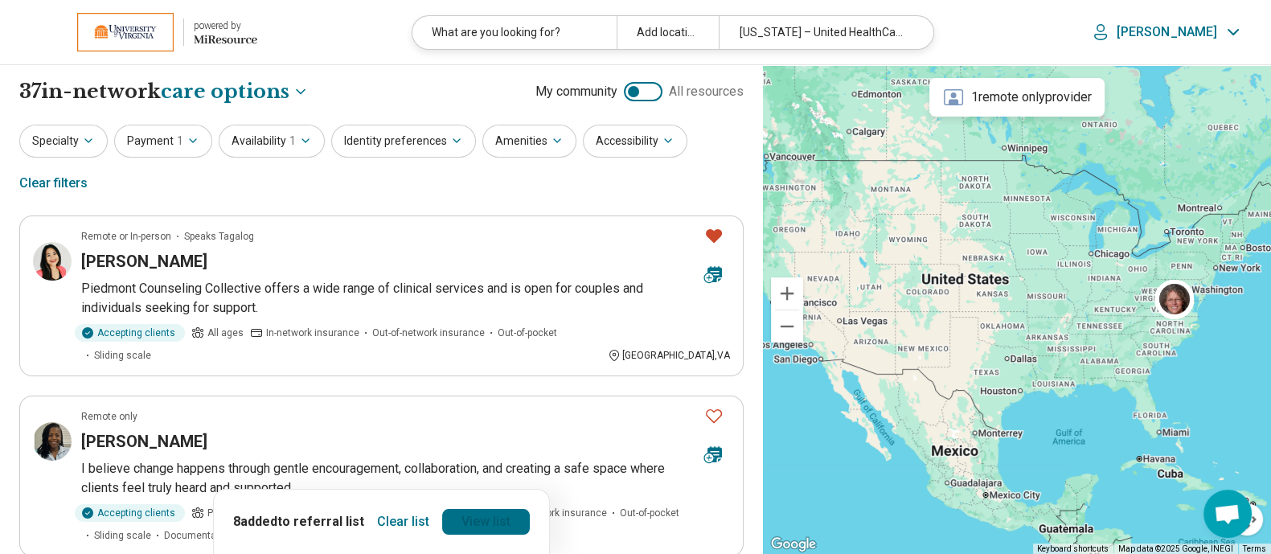
click at [482, 519] on link "View list" at bounding box center [486, 522] width 88 height 26
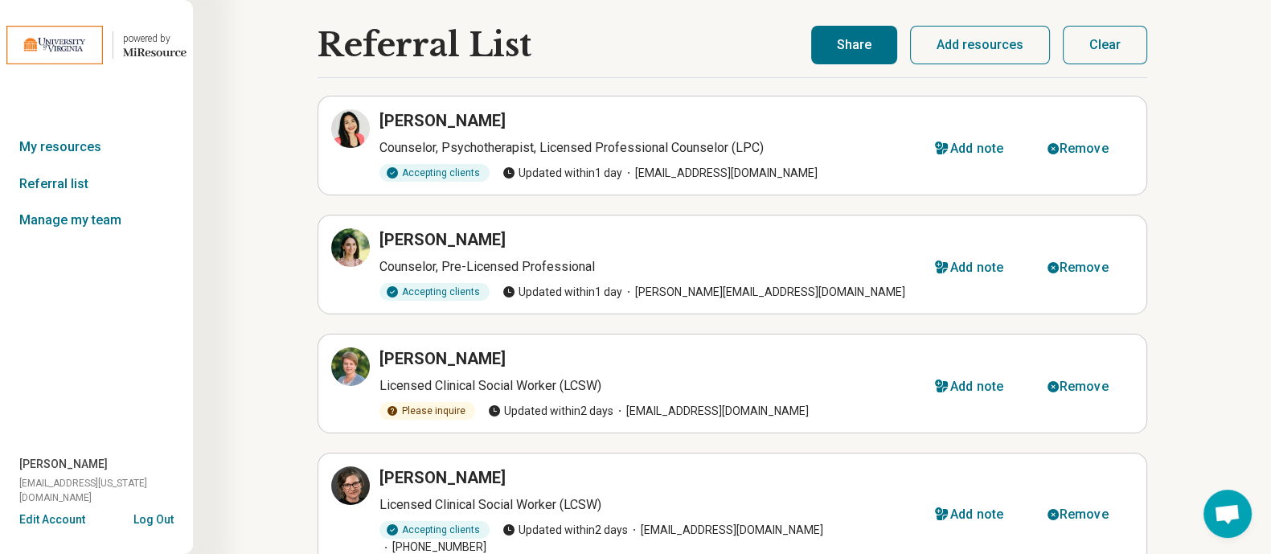
click at [868, 51] on button "Share" at bounding box center [854, 45] width 86 height 39
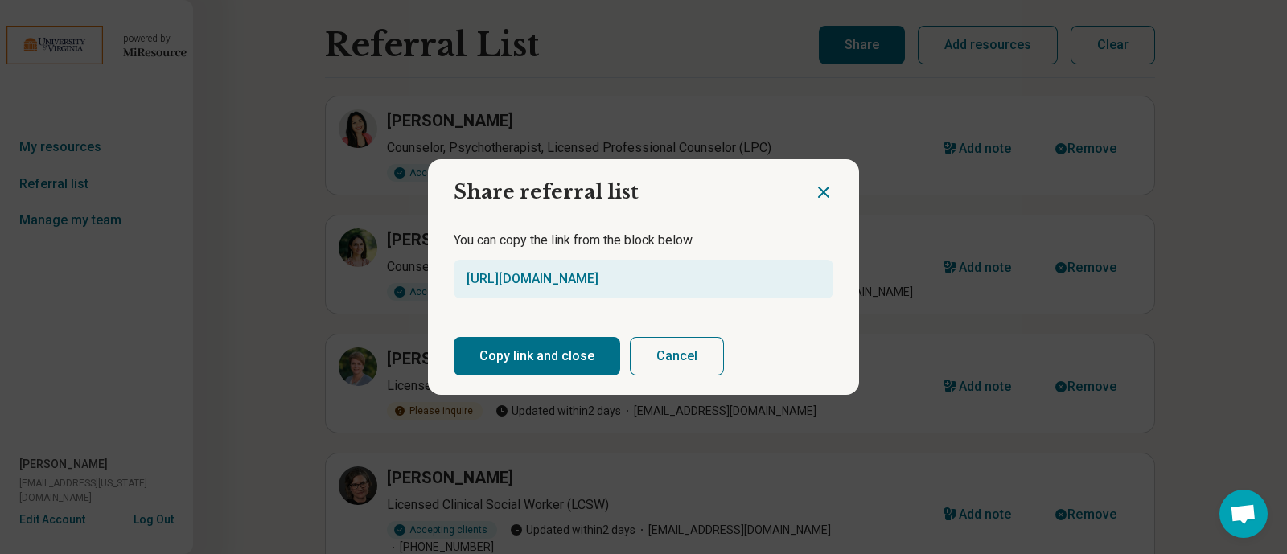
click at [655, 360] on button "Cancel" at bounding box center [677, 356] width 94 height 39
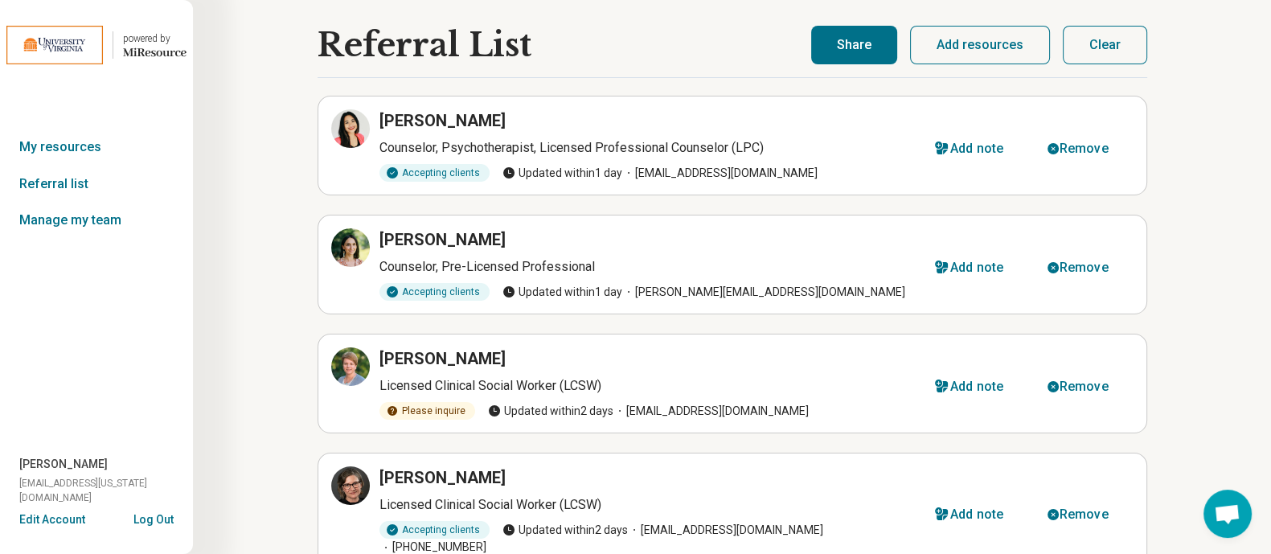
click at [1125, 47] on button "Clear" at bounding box center [1105, 45] width 84 height 39
